Goal: Learn about a topic

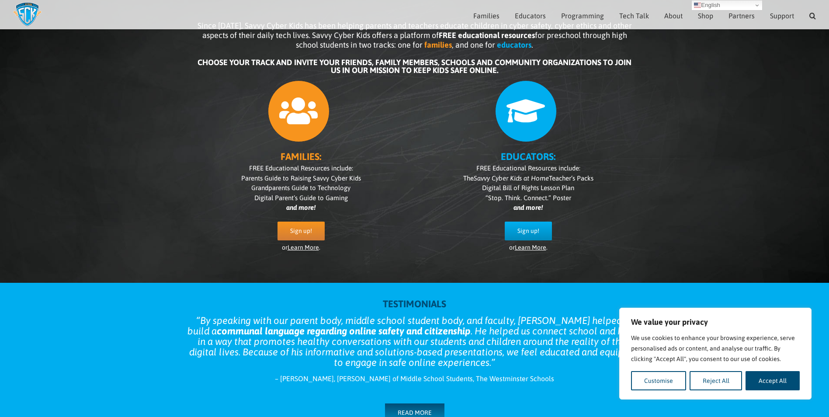
scroll to position [87, 0]
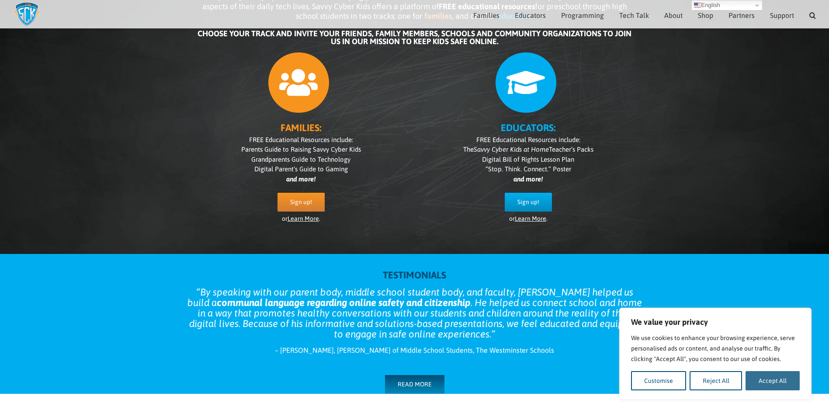
click at [779, 376] on button "Accept All" at bounding box center [773, 380] width 54 height 19
checkbox input "true"
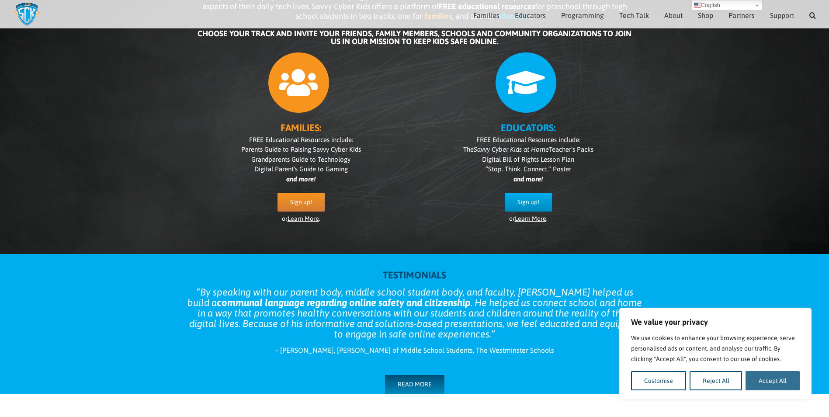
checkbox input "true"
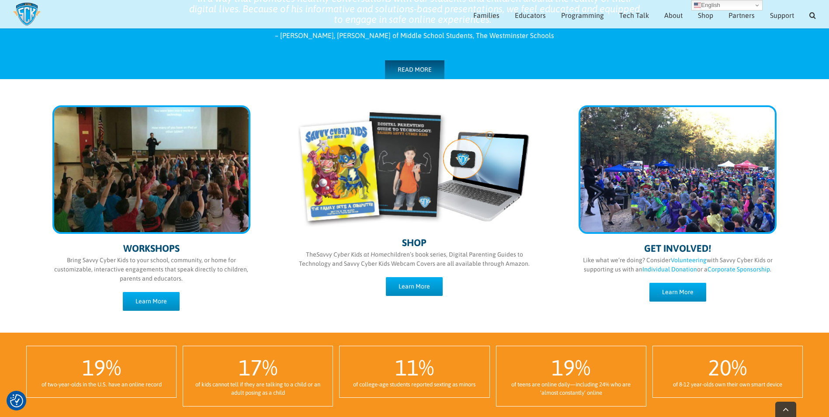
scroll to position [436, 0]
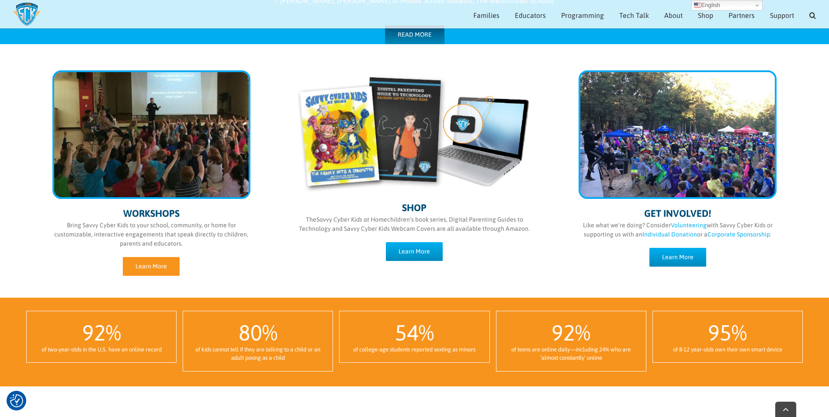
click at [163, 271] on link "Learn More" at bounding box center [151, 266] width 57 height 19
